Goal: Navigation & Orientation: Find specific page/section

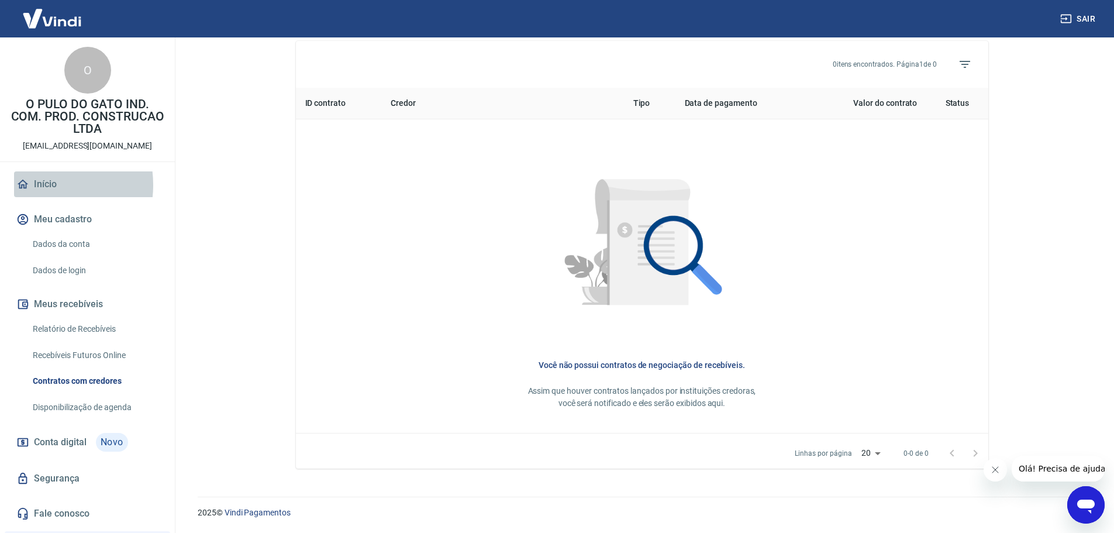
click at [39, 185] on link "Início" at bounding box center [87, 184] width 147 height 26
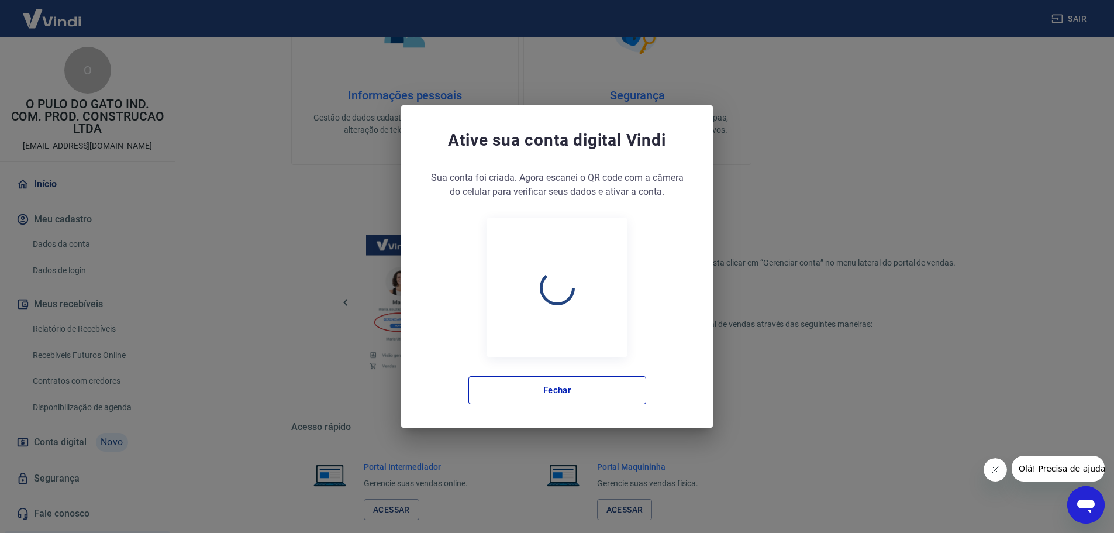
scroll to position [499, 0]
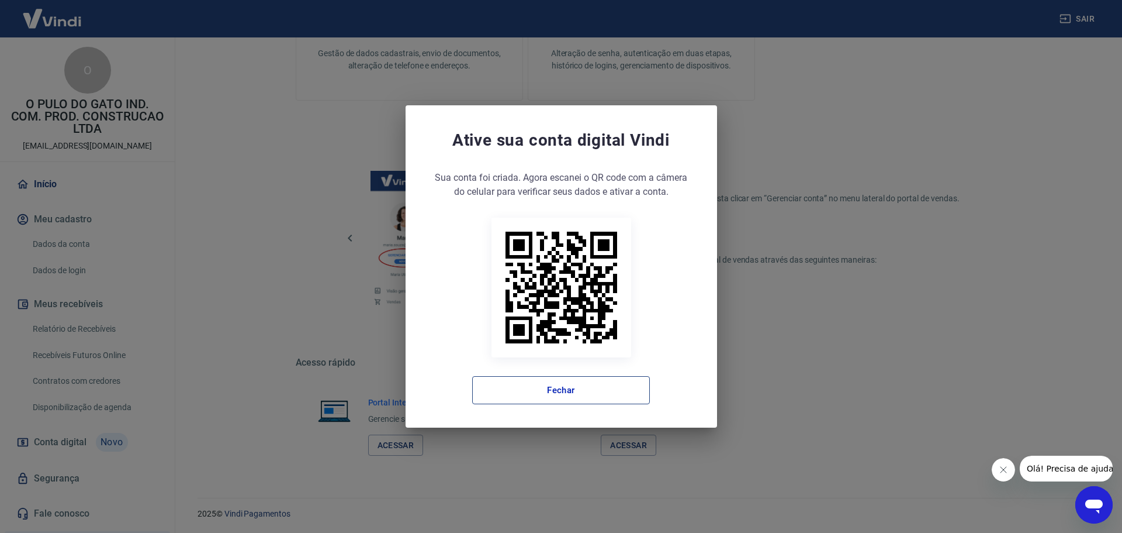
click at [545, 392] on button "Fechar" at bounding box center [561, 390] width 178 height 28
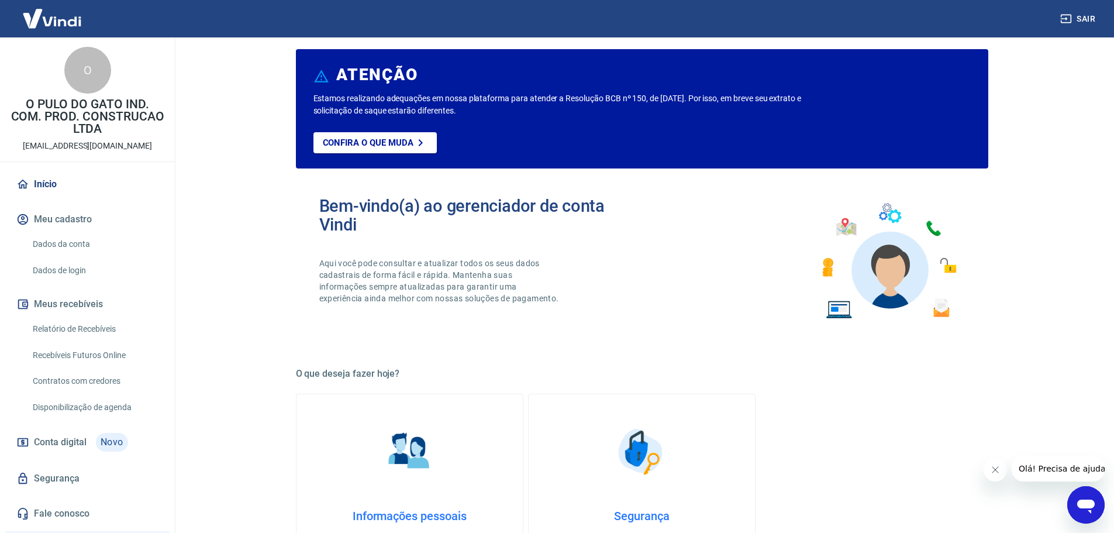
scroll to position [0, 0]
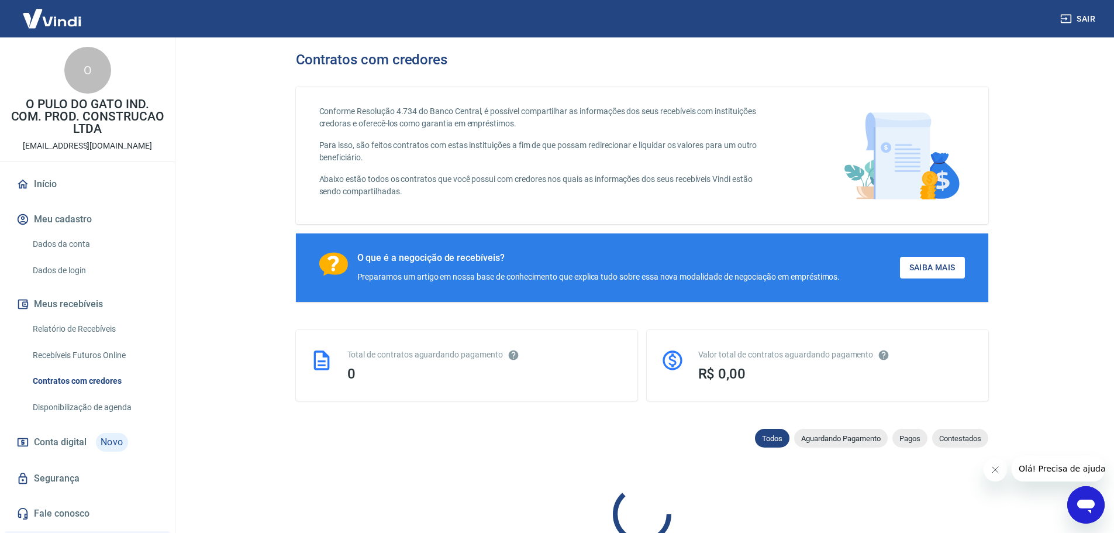
scroll to position [94, 0]
